Goal: Task Accomplishment & Management: Use online tool/utility

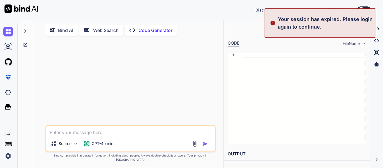
click at [102, 30] on p "Web Search" at bounding box center [106, 30] width 26 height 7
type textarea "x"
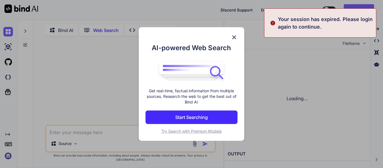
scroll to position [2, 0]
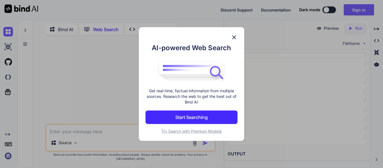
click at [236, 39] on img at bounding box center [234, 37] width 7 height 7
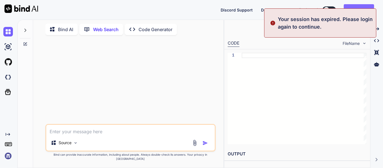
click at [352, 7] on button "Sign in" at bounding box center [359, 9] width 30 height 11
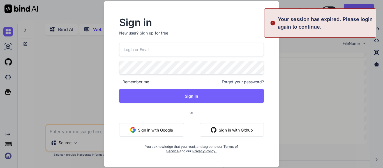
click at [172, 51] on input "email" at bounding box center [191, 50] width 145 height 14
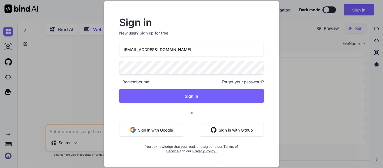
type input "[EMAIL_ADDRESS][DOMAIN_NAME]"
click at [0, 67] on div "Sign in New user? Sign up for free [EMAIL_ADDRESS][DOMAIN_NAME] Remember me For…" at bounding box center [191, 84] width 383 height 168
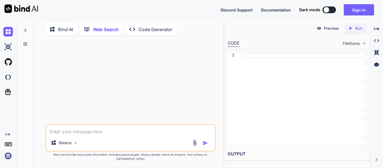
click at [146, 82] on div at bounding box center [131, 82] width 169 height 84
click at [64, 29] on p "Bind AI" at bounding box center [65, 29] width 15 height 7
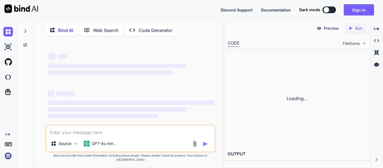
click at [110, 31] on p "Web Search" at bounding box center [106, 30] width 26 height 7
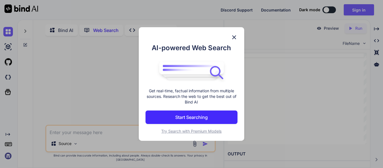
scroll to position [2, 0]
click at [235, 34] on img at bounding box center [234, 37] width 7 height 7
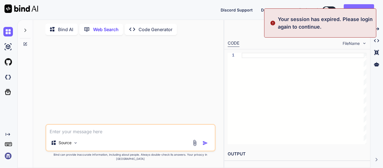
click at [357, 10] on div "Your session has expired. Please login again to continue." at bounding box center [320, 22] width 112 height 29
click at [355, 7] on button "Sign in" at bounding box center [359, 9] width 30 height 11
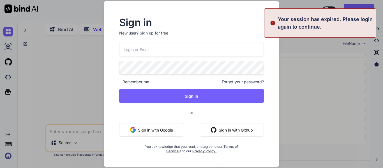
click at [148, 49] on input "email" at bounding box center [191, 50] width 145 height 14
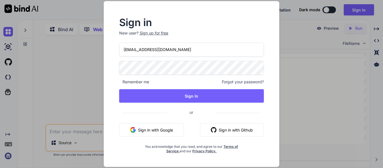
type input "[EMAIL_ADDRESS][DOMAIN_NAME]"
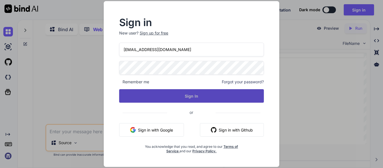
click at [204, 98] on button "Sign In" at bounding box center [191, 95] width 145 height 13
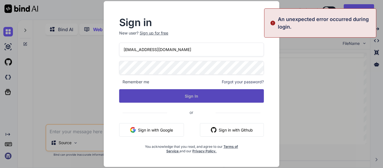
click at [204, 98] on button "Sign In" at bounding box center [191, 95] width 145 height 13
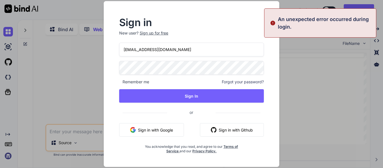
click at [59, 69] on div "Sign in New user? Sign up for free [EMAIL_ADDRESS][DOMAIN_NAME] Remember me For…" at bounding box center [191, 84] width 383 height 168
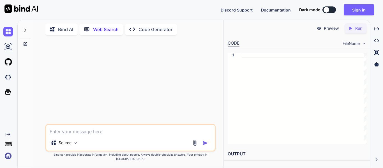
click at [358, 17] on div "Discord Support Documentation Dark mode Sign in Created with Pixso." at bounding box center [191, 10] width 383 height 20
click at [357, 14] on button "Sign in" at bounding box center [359, 9] width 30 height 11
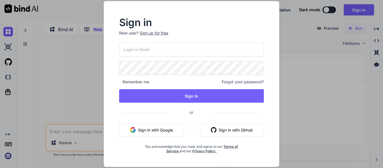
click at [146, 44] on input "email" at bounding box center [191, 50] width 145 height 14
type input "[EMAIL_ADDRESS][DOMAIN_NAME]"
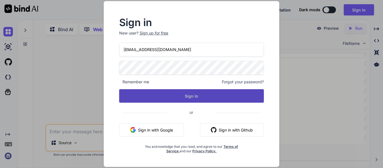
click at [176, 93] on button "Sign In" at bounding box center [191, 95] width 145 height 13
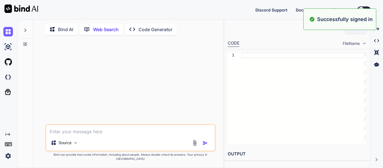
click at [63, 30] on p "Bind AI" at bounding box center [65, 29] width 15 height 7
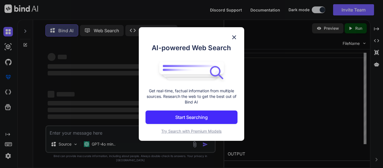
click at [234, 37] on img at bounding box center [234, 37] width 7 height 7
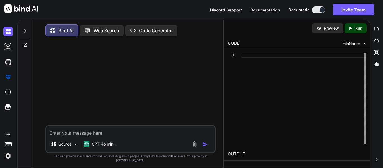
click at [26, 34] on div at bounding box center [25, 29] width 11 height 19
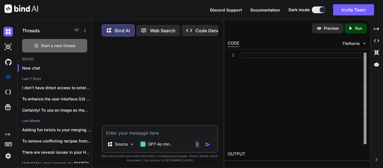
click at [30, 42] on div "Start a new thread" at bounding box center [54, 45] width 65 height 13
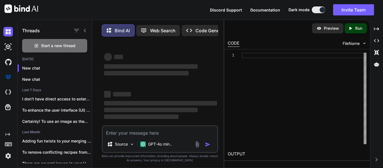
click at [158, 133] on textarea at bounding box center [160, 131] width 115 height 10
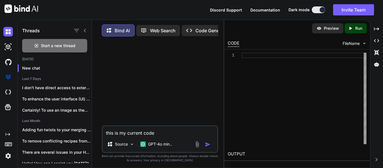
paste textarea "<!DOCTYPE html> <html lang="en"> <head> <meta charset="UTF-8"> <meta name="view…"
type textarea "this is my current code <!DOCTYPE html> <html lang="en"> <head> <meta charset="…"
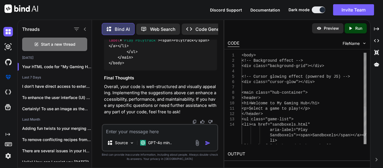
scroll to position [1135, 0]
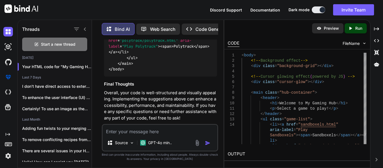
click at [139, 128] on textarea at bounding box center [160, 130] width 115 height 10
type textarea "make it completely different visually add cool things"
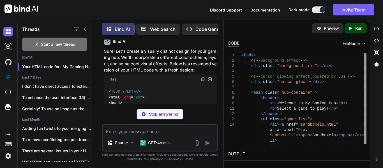
scroll to position [1252, 0]
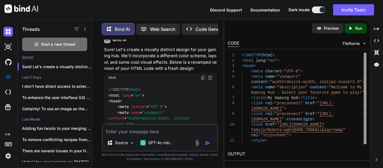
click at [202, 75] on img at bounding box center [203, 77] width 4 height 4
click at [120, 134] on textarea at bounding box center [160, 130] width 115 height 10
type textarea "the colors suck try again"
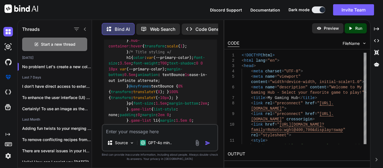
scroll to position [2502, 0]
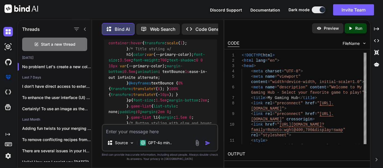
click at [151, 134] on textarea at bounding box center [160, 130] width 115 height 10
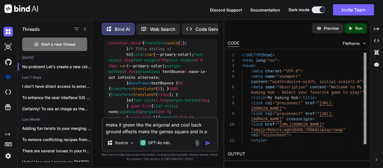
type textarea "make it green like the arigonal and cool back ground effects make the games squ…"
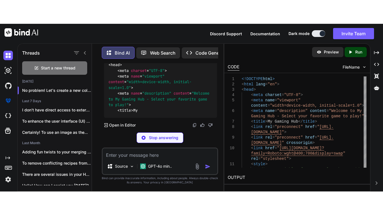
scroll to position [3823, 0]
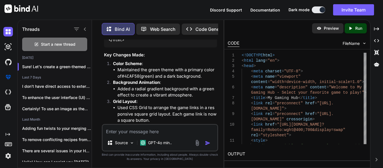
click at [131, 131] on textarea at bounding box center [160, 130] width 115 height 10
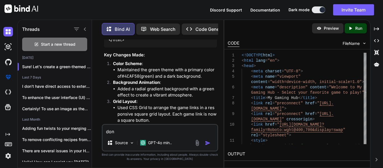
type textarea "dont"
type textarea "d"
click at [196, 144] on img at bounding box center [197, 143] width 6 height 6
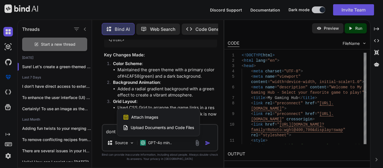
click at [216, 131] on div at bounding box center [191, 84] width 383 height 168
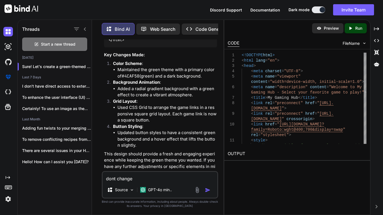
click at [142, 168] on textarea "dont change" at bounding box center [160, 177] width 115 height 10
type textarea "d"
type textarea "like this"
click at [197, 168] on img at bounding box center [197, 190] width 6 height 6
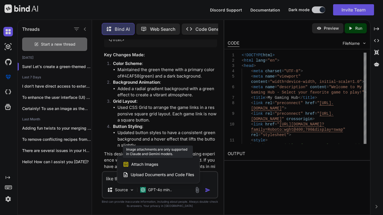
click at [158, 163] on div "Attach Images Image attachments are only supported in [PERSON_NAME] and Gemini …" at bounding box center [158, 164] width 71 height 11
click at [148, 166] on span "Attach Images" at bounding box center [144, 165] width 27 height 6
click at [142, 168] on div "Attach Images Image attachments are only supported in [PERSON_NAME] and Gemini …" at bounding box center [158, 164] width 71 height 11
click at [150, 150] on div at bounding box center [191, 107] width 383 height 215
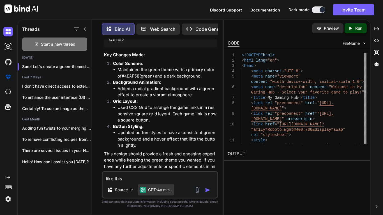
click at [153, 168] on div "GPT-4o min.." at bounding box center [156, 189] width 36 height 11
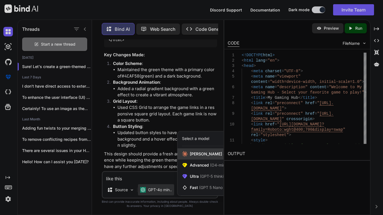
click at [212, 156] on span "[PERSON_NAME] 4 Sonnet (Add API Key)" at bounding box center [228, 154] width 76 height 6
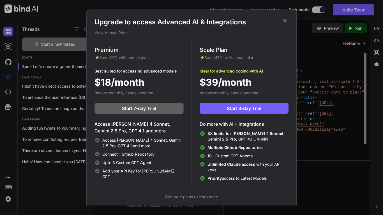
click at [283, 23] on icon at bounding box center [285, 21] width 6 height 6
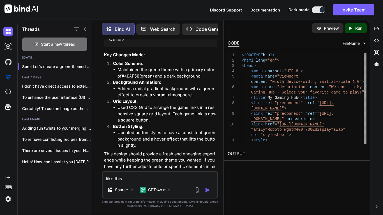
click at [197, 168] on img at bounding box center [197, 190] width 6 height 6
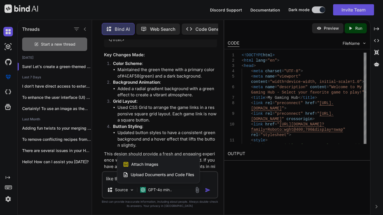
click at [181, 168] on div "Upload Documents and Code Files" at bounding box center [158, 175] width 71 height 10
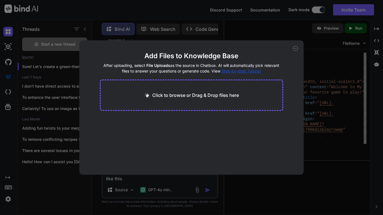
click at [225, 103] on div "Click to browse or Drag & Drop files here" at bounding box center [191, 95] width 183 height 31
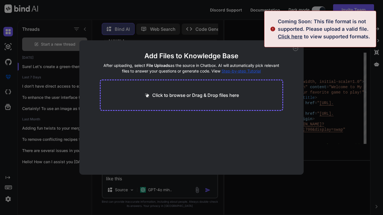
click at [347, 39] on div "Coming Soon: This file format is not supported. Please upload a valid file. Cli…" at bounding box center [325, 29] width 95 height 23
click at [275, 61] on header "Add Files to Knowledge Base After uploading, select File Uploads as the source …" at bounding box center [191, 63] width 183 height 22
click at [296, 49] on icon at bounding box center [296, 49] width 2 height 0
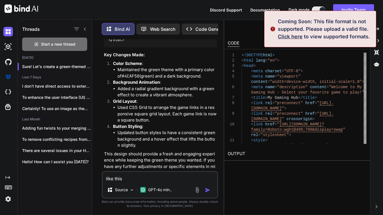
click at [155, 26] on p "Web Search" at bounding box center [163, 29] width 26 height 7
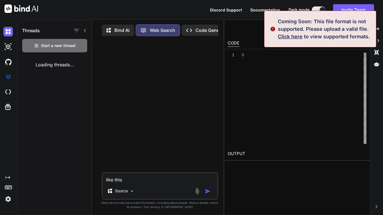
scroll to position [3, 0]
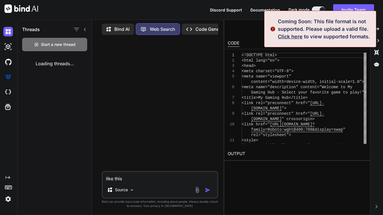
click at [203, 26] on p "Code Generator" at bounding box center [212, 29] width 34 height 7
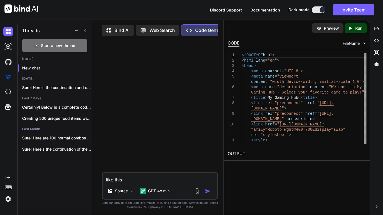
click at [195, 168] on img at bounding box center [197, 191] width 6 height 6
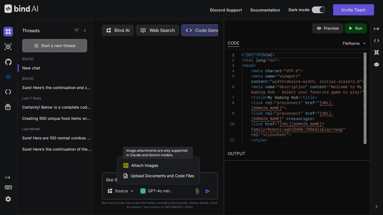
click at [162, 165] on div "Attach Images Image attachments are only supported in [PERSON_NAME] and Gemini …" at bounding box center [158, 165] width 71 height 11
click at [193, 73] on div at bounding box center [191, 107] width 383 height 215
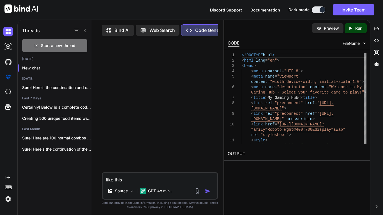
click at [112, 29] on icon at bounding box center [109, 31] width 6 height 6
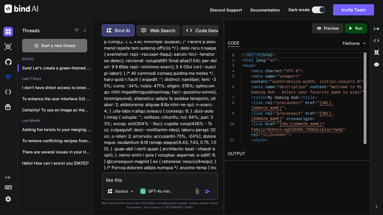
scroll to position [3, 0]
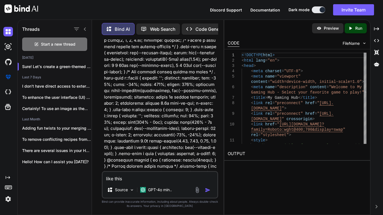
click at [137, 168] on textarea "like this" at bounding box center [160, 177] width 115 height 10
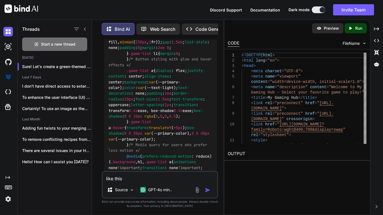
scroll to position [3787, 0]
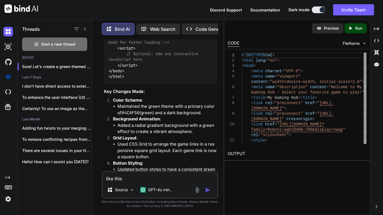
drag, startPoint x: 137, startPoint y: 180, endPoint x: 27, endPoint y: 174, distance: 110.0
click at [27, 168] on div "Threads Start a new thread [DATE] Sure! Let's create a green-themed design with…" at bounding box center [121, 117] width 206 height 197
click at [163, 168] on textarea "like this" at bounding box center [160, 177] width 115 height 10
type textarea "l"
click at [171, 168] on div "GPT-4o min.." at bounding box center [156, 189] width 36 height 11
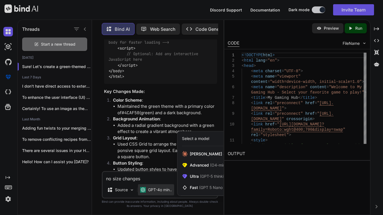
click at [146, 168] on div at bounding box center [191, 107] width 383 height 215
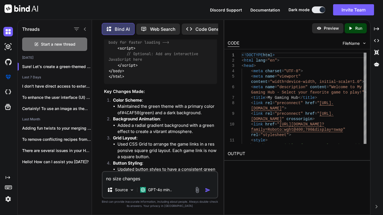
click at [147, 168] on textarea "no size changes" at bounding box center [160, 177] width 115 height 10
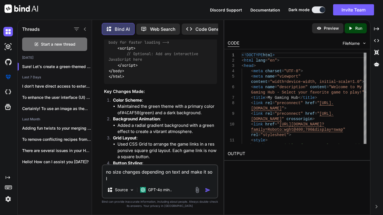
scroll to position [0, 0]
type textarea "no size changes depending on text and make it so I can make the square a image"
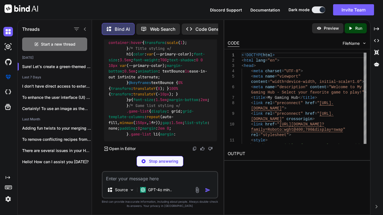
scroll to position [5111, 0]
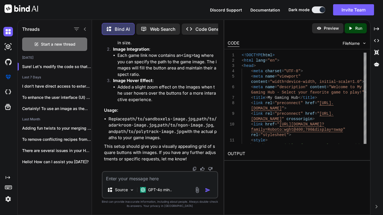
click at [146, 168] on textarea at bounding box center [160, 177] width 115 height 10
paste textarea "<!DOCTYPE html> <html lang="en"> <head> <meta charset="UTF-8"> <meta name="view…"
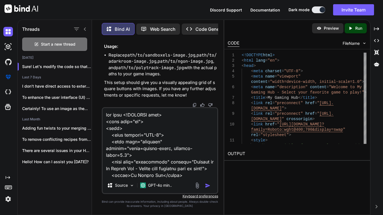
scroll to position [1245, 0]
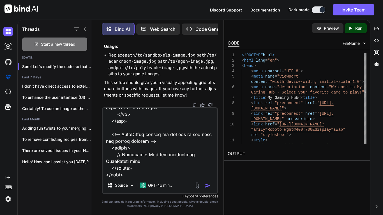
type textarea "new code <!DOCTYPE html> <html lang="en"> <head> <meta charset="UTF-8"> <meta n…"
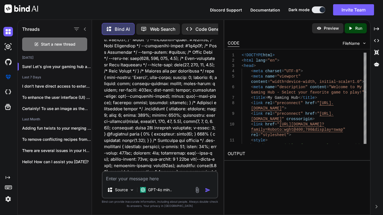
scroll to position [5143, 0]
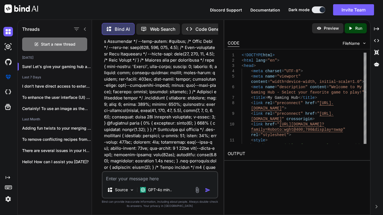
click at [140, 168] on textarea at bounding box center [160, 177] width 115 height 10
type textarea "o"
click at [152, 168] on textarea at bounding box center [160, 177] width 115 height 10
click at [59, 33] on div "Threads" at bounding box center [55, 28] width 74 height 19
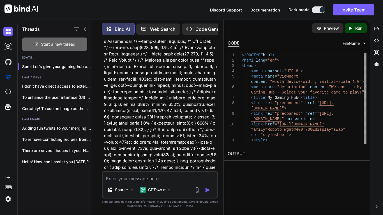
click at [60, 38] on div "Start a new thread" at bounding box center [54, 44] width 65 height 13
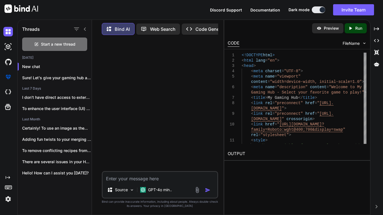
click at [160, 168] on textarea at bounding box center [160, 177] width 115 height 10
paste textarea "<!DOCTYPE html> <html lang="en"> <head> <meta charset="UTF-8"> <meta name="view…"
type textarea "my code make the background look better <!DOCTYPE html> <html lang="en"> <head>…"
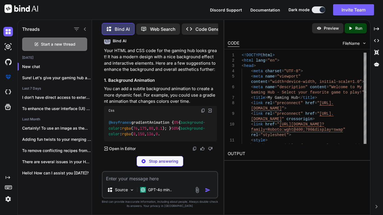
scroll to position [512, 0]
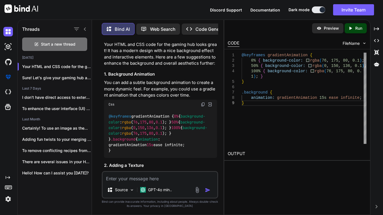
click at [202, 103] on img at bounding box center [203, 104] width 4 height 4
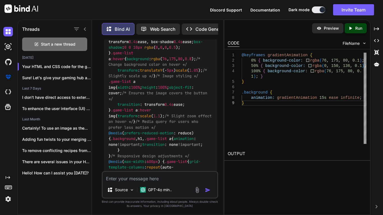
scroll to position [1358, 0]
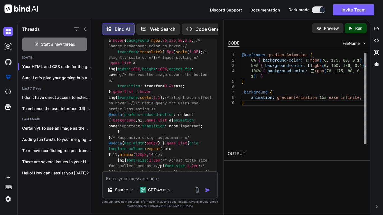
click at [148, 168] on textarea at bounding box center [160, 177] width 115 height 10
type textarea "on code"
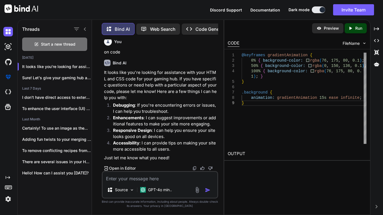
scroll to position [2068, 0]
type textarea "one code"
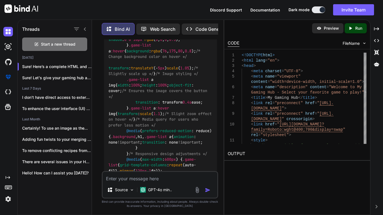
scroll to position [2256, 0]
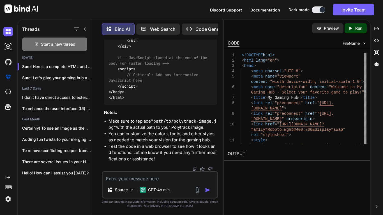
scroll to position [3569, 0]
click at [167, 168] on textarea at bounding box center [160, 177] width 115 height 10
type textarea "make a cool background effect"
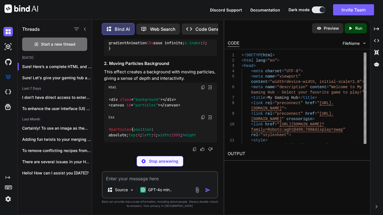
scroll to position [3709, 0]
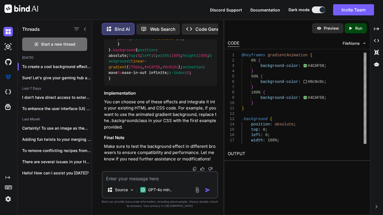
click at [153, 168] on textarea at bounding box center [160, 177] width 115 height 10
type textarea "c"
type textarea "one code"
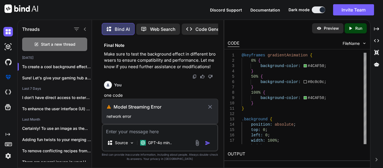
scroll to position [3721, 0]
click at [211, 106] on icon at bounding box center [210, 106] width 6 height 7
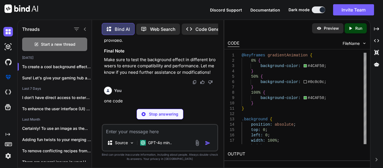
scroll to position [4619, 0]
click at [153, 116] on p "Stop answering" at bounding box center [163, 114] width 29 height 6
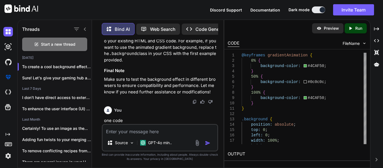
scroll to position [4600, 0]
click at [152, 125] on textarea at bounding box center [160, 130] width 115 height 10
type textarea "one code"
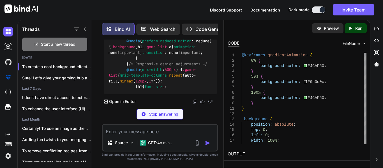
scroll to position [4717, 0]
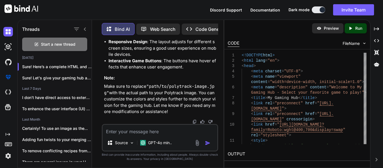
click at [150, 130] on textarea at bounding box center [160, 130] width 115 height 10
type textarea "like a grid or smth"
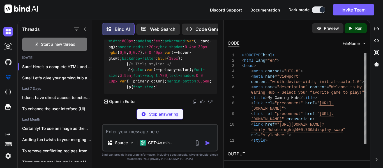
scroll to position [6884, 0]
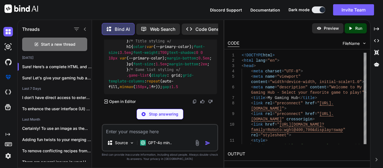
click at [175, 119] on div "You Bind AI Your HTML and CSS code for the gaming hub looks great! It has a mod…" at bounding box center [160, 104] width 116 height 128
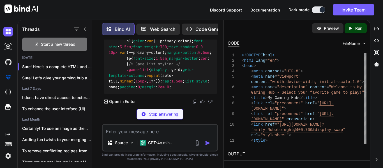
click at [168, 115] on p "Stop answering" at bounding box center [163, 114] width 29 height 6
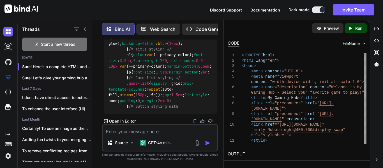
click at [155, 131] on textarea at bounding box center [160, 130] width 115 height 10
type textarea "i"
type textarea "I meant for the back ground"
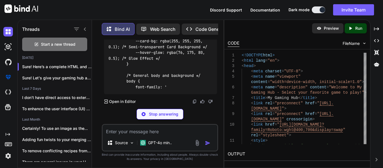
scroll to position [7091, 0]
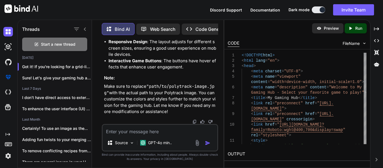
click at [160, 130] on textarea at bounding box center [160, 130] width 115 height 10
type textarea "try again"
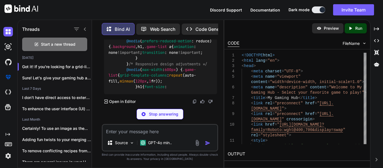
scroll to position [8540, 0]
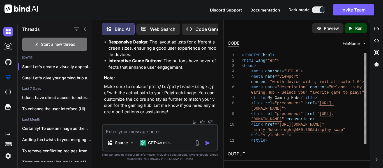
click at [160, 130] on textarea at bounding box center [160, 130] width 115 height 10
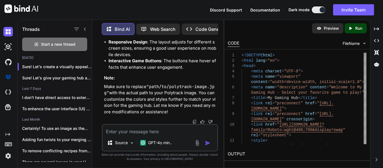
click at [152, 130] on textarea at bounding box center [160, 130] width 115 height 10
